Goal: Task Accomplishment & Management: Complete application form

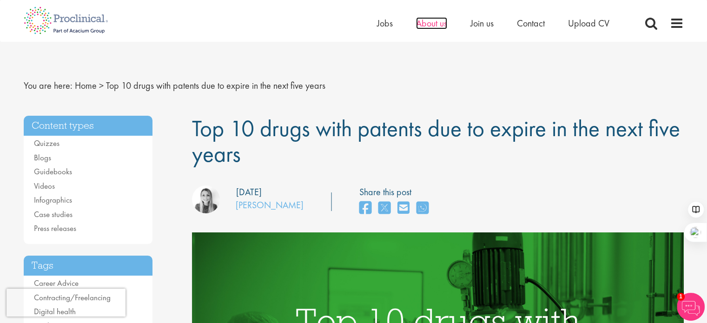
click at [432, 24] on span "About us" at bounding box center [431, 23] width 31 height 12
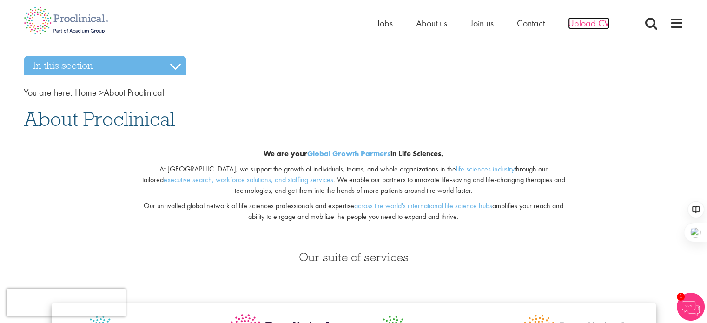
click at [577, 27] on span "Upload CV" at bounding box center [588, 23] width 41 height 12
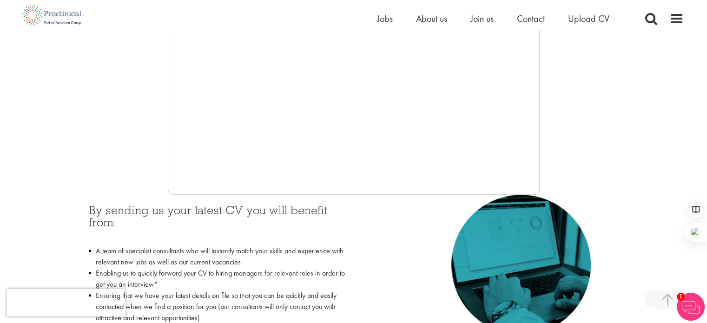
scroll to position [275, 0]
